Goal: Check status: Check status

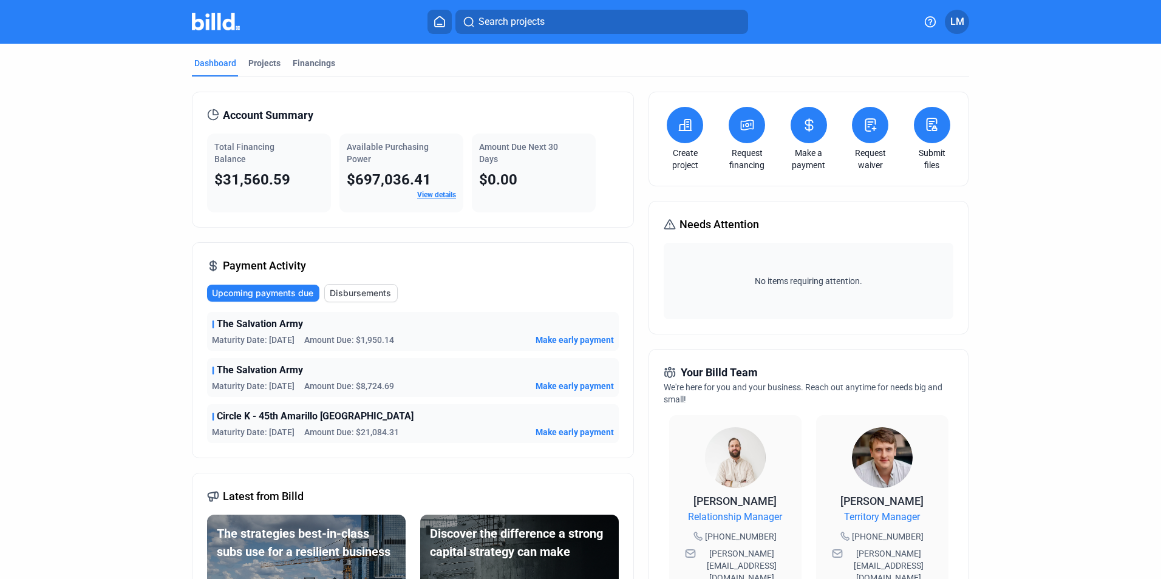
click at [434, 20] on icon at bounding box center [440, 22] width 12 height 12
click at [439, 19] on icon at bounding box center [440, 22] width 12 height 12
click at [451, 27] on button at bounding box center [440, 22] width 24 height 24
click at [437, 23] on icon at bounding box center [440, 22] width 12 height 12
click at [439, 22] on icon at bounding box center [440, 22] width 12 height 12
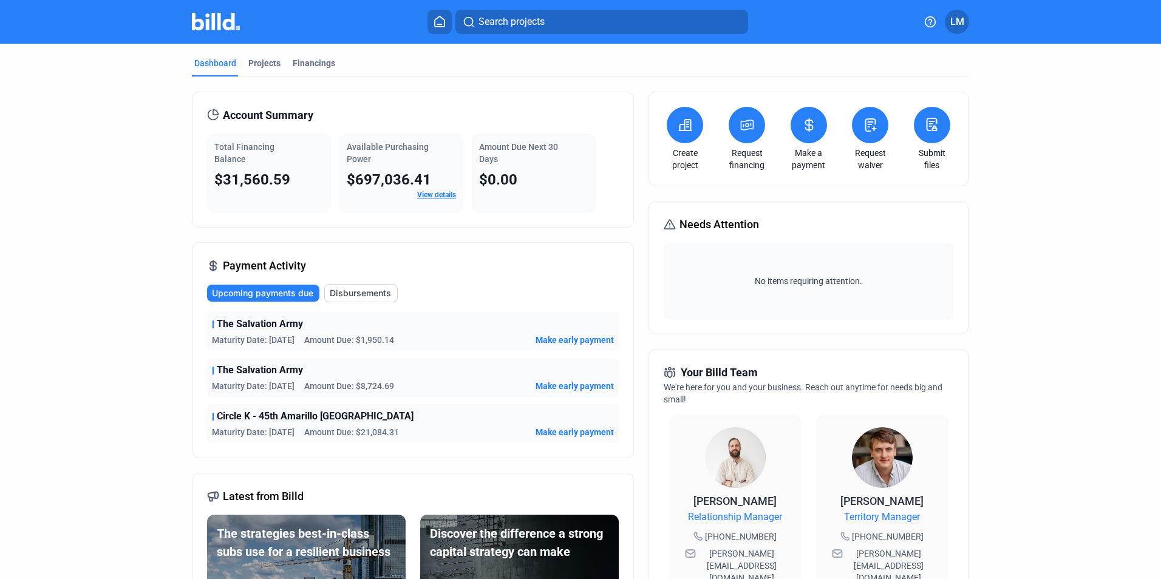
click at [439, 22] on icon at bounding box center [440, 22] width 12 height 12
click at [436, 22] on icon at bounding box center [440, 22] width 12 height 12
click at [269, 67] on div "Projects" at bounding box center [264, 63] width 32 height 12
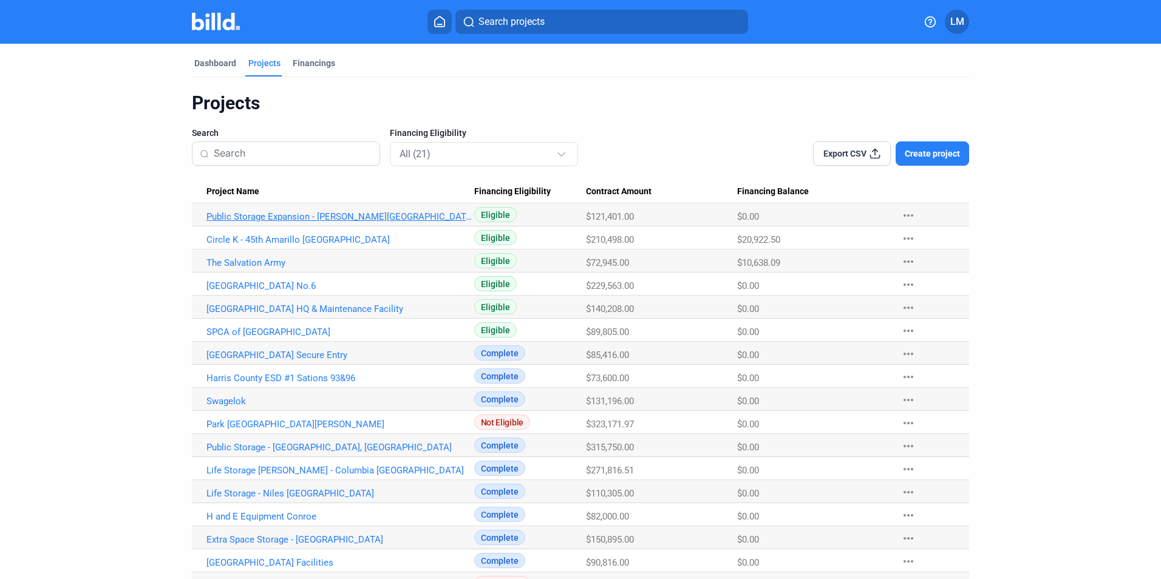
click at [284, 217] on link "Public Storage Expansion - [PERSON_NAME][GEOGRAPHIC_DATA]" at bounding box center [340, 216] width 268 height 11
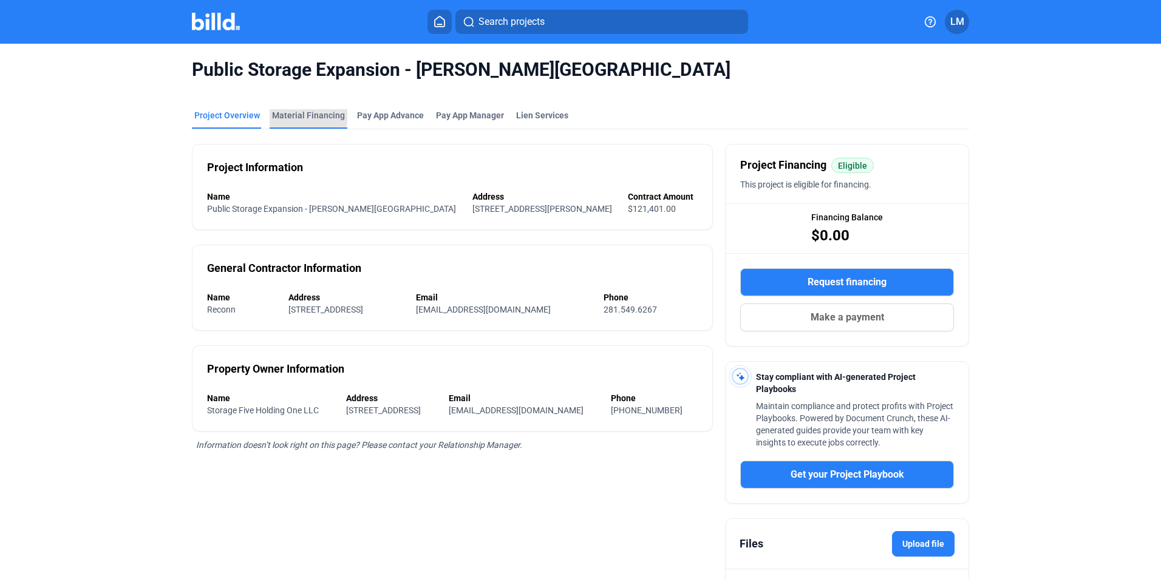
click at [291, 110] on div "Material Financing" at bounding box center [308, 115] width 73 height 12
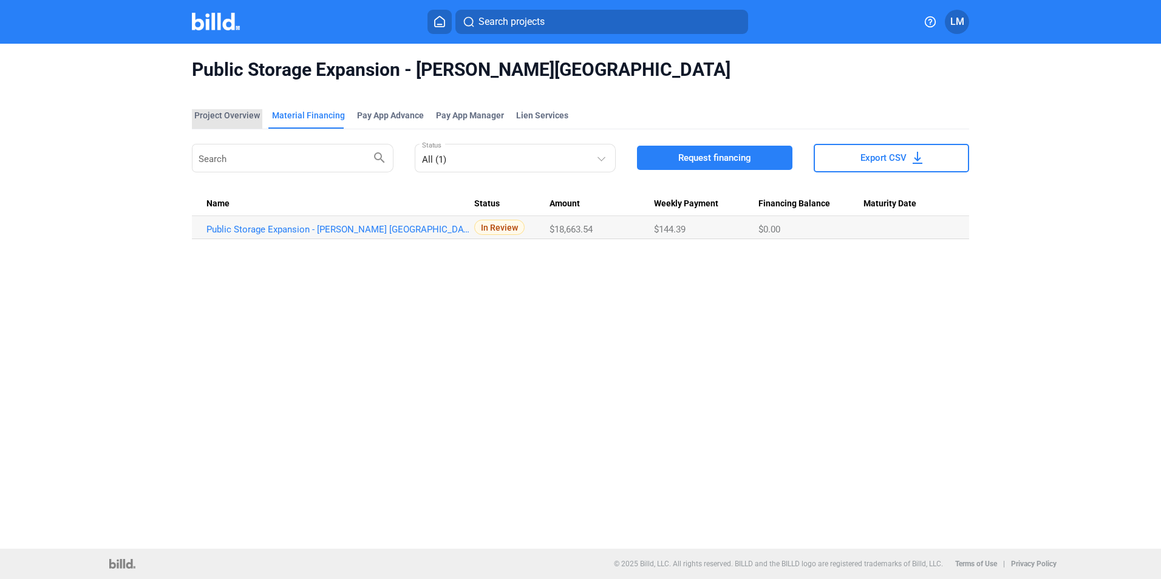
drag, startPoint x: 231, startPoint y: 114, endPoint x: 400, endPoint y: 24, distance: 191.6
click at [232, 114] on div "Project Overview" at bounding box center [227, 115] width 66 height 12
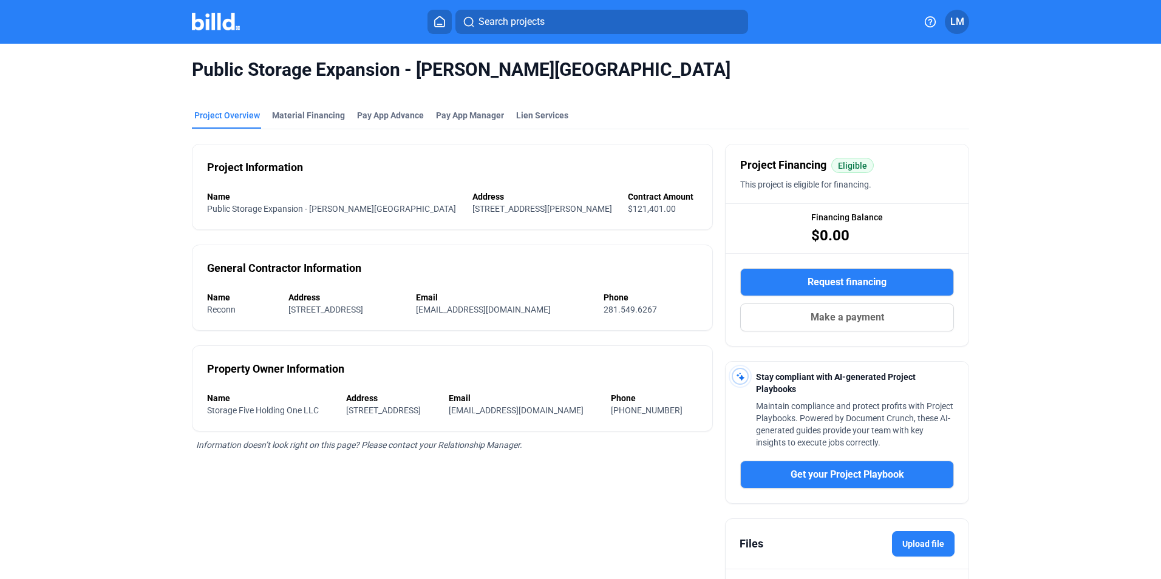
click at [432, 24] on home-icon at bounding box center [439, 22] width 15 height 12
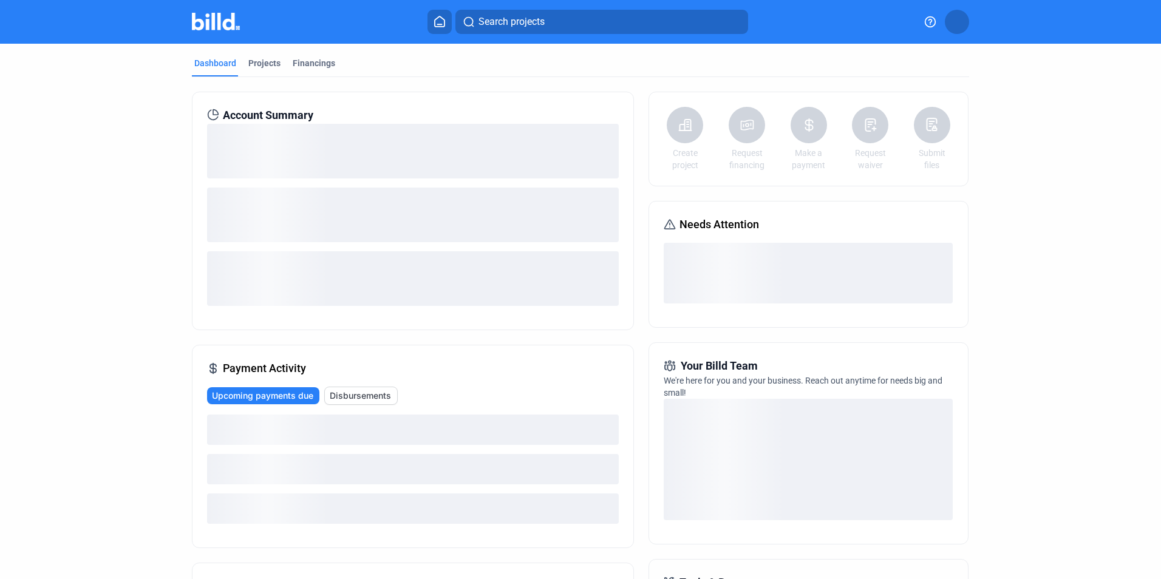
drag, startPoint x: 442, startPoint y: 25, endPoint x: 435, endPoint y: 18, distance: 9.4
click at [435, 18] on icon at bounding box center [440, 22] width 12 height 12
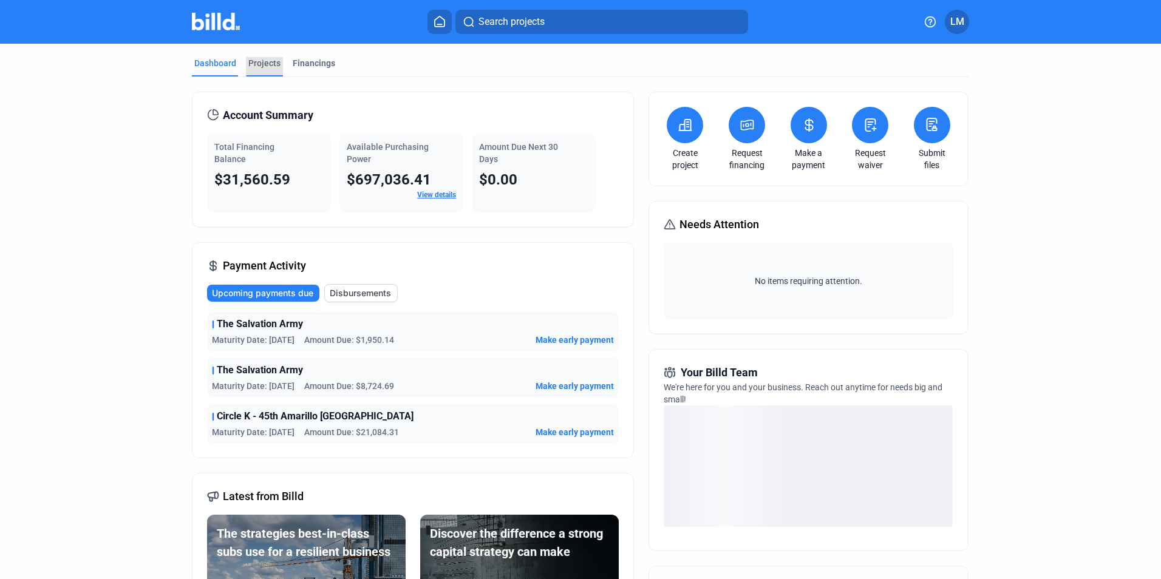
click at [264, 63] on div "Projects" at bounding box center [264, 63] width 32 height 12
